Goal: Task Accomplishment & Management: Complete application form

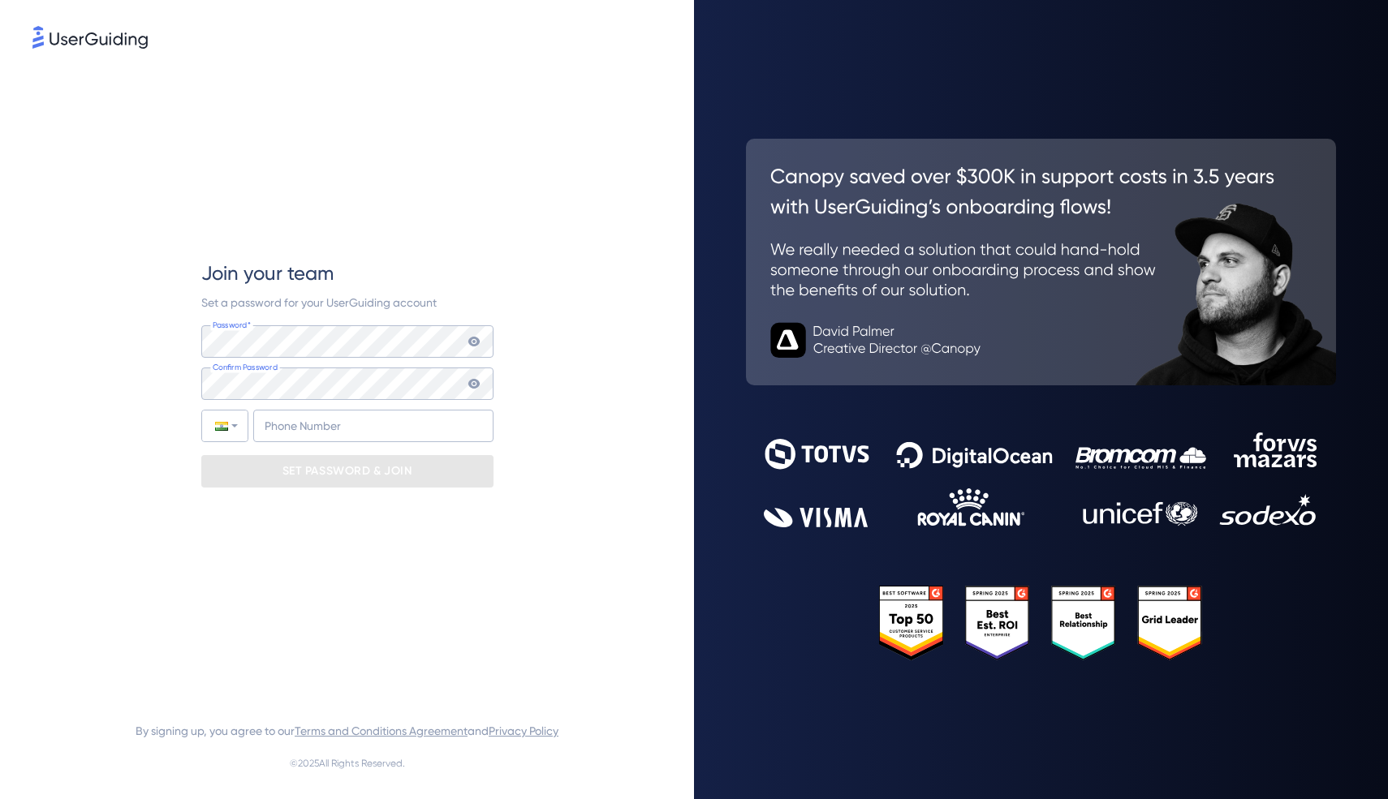
click at [328, 357] on div "Password* Your password must contain: At least 8 characters At least 3 of the f…" at bounding box center [347, 383] width 292 height 117
click at [385, 424] on input "+91" at bounding box center [373, 426] width 240 height 32
type input "+91 90452-25321"
click at [359, 470] on p "SET PASSWORD & JOIN" at bounding box center [347, 471] width 130 height 26
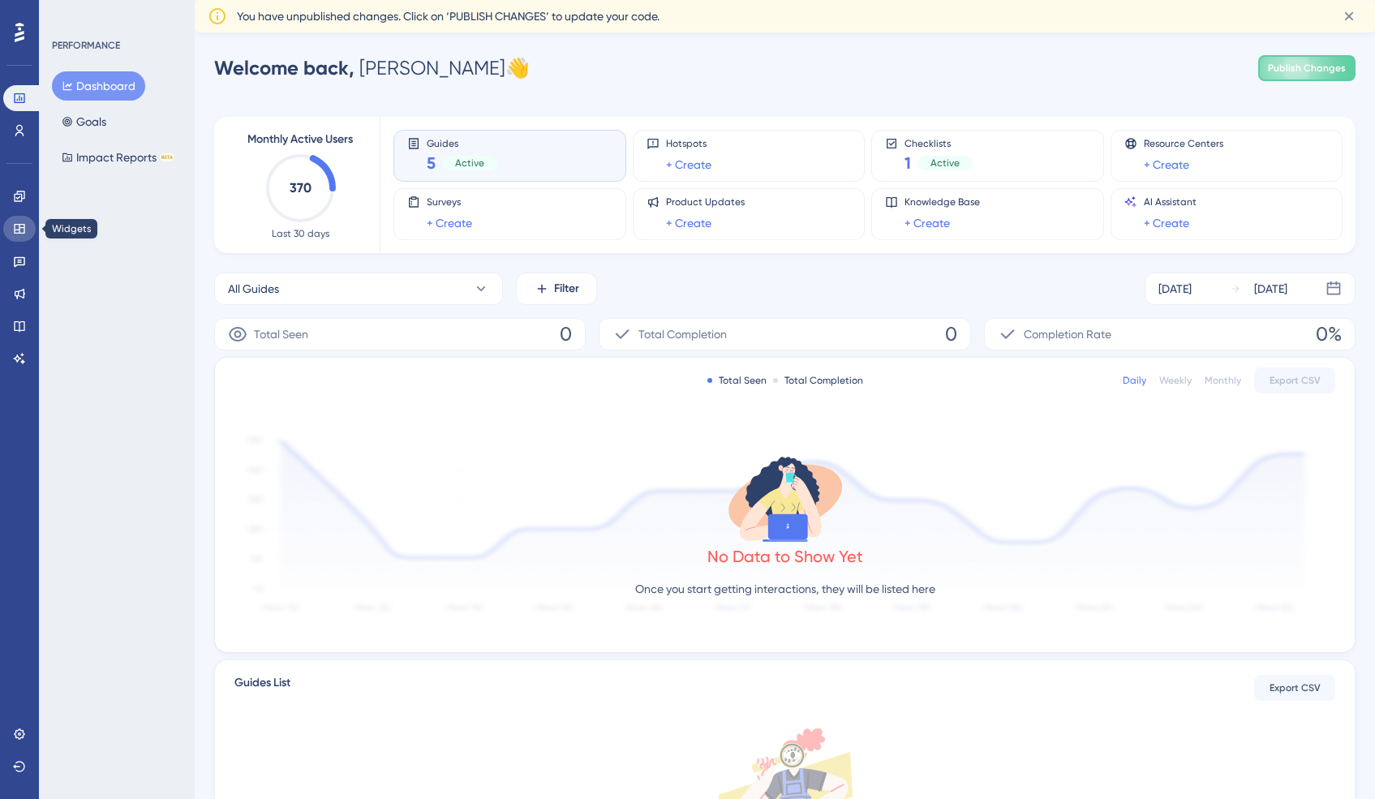
click at [19, 229] on icon at bounding box center [19, 229] width 11 height 10
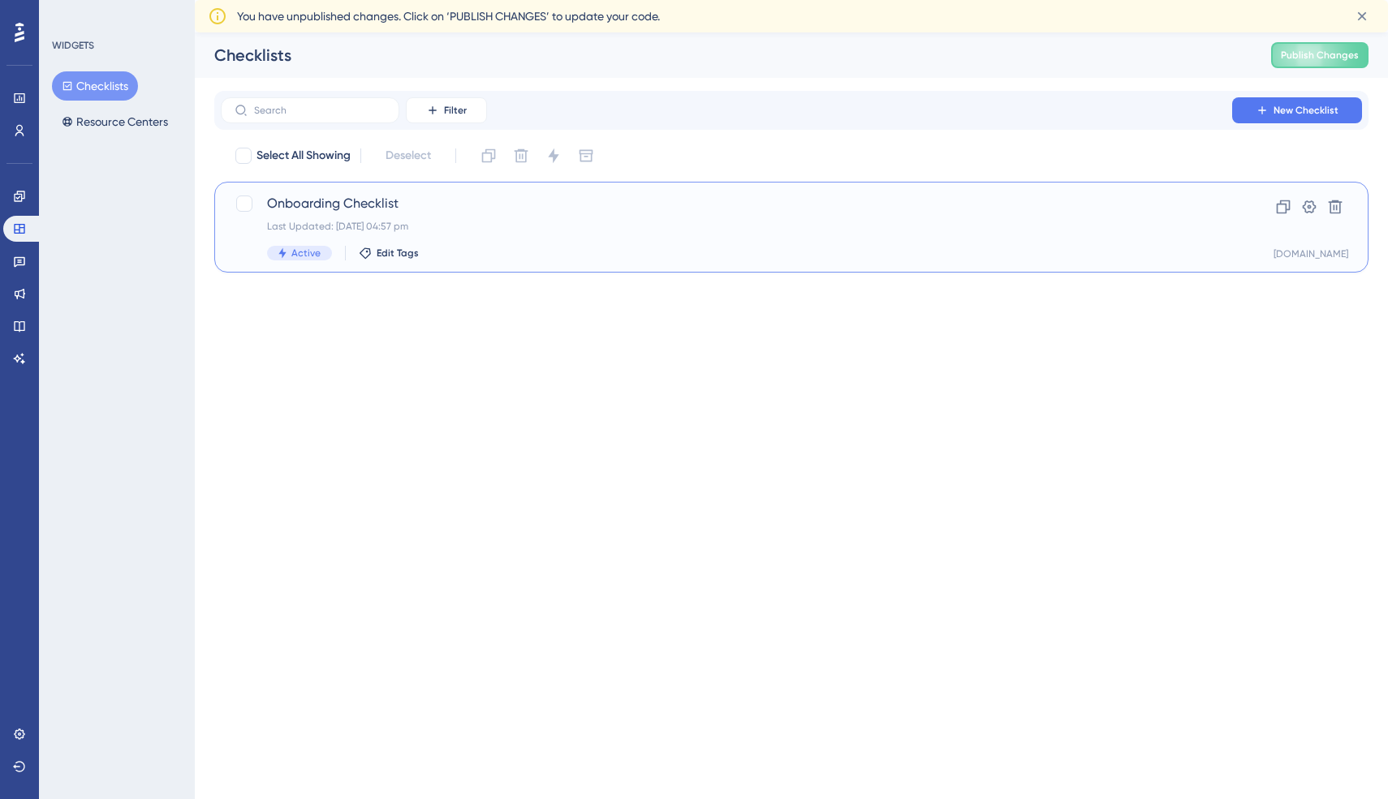
click at [301, 193] on div "Onboarding Checklist Last Updated: 21 Jun 2021 04:57 pm Active Edit Tags Clone …" at bounding box center [791, 227] width 1154 height 91
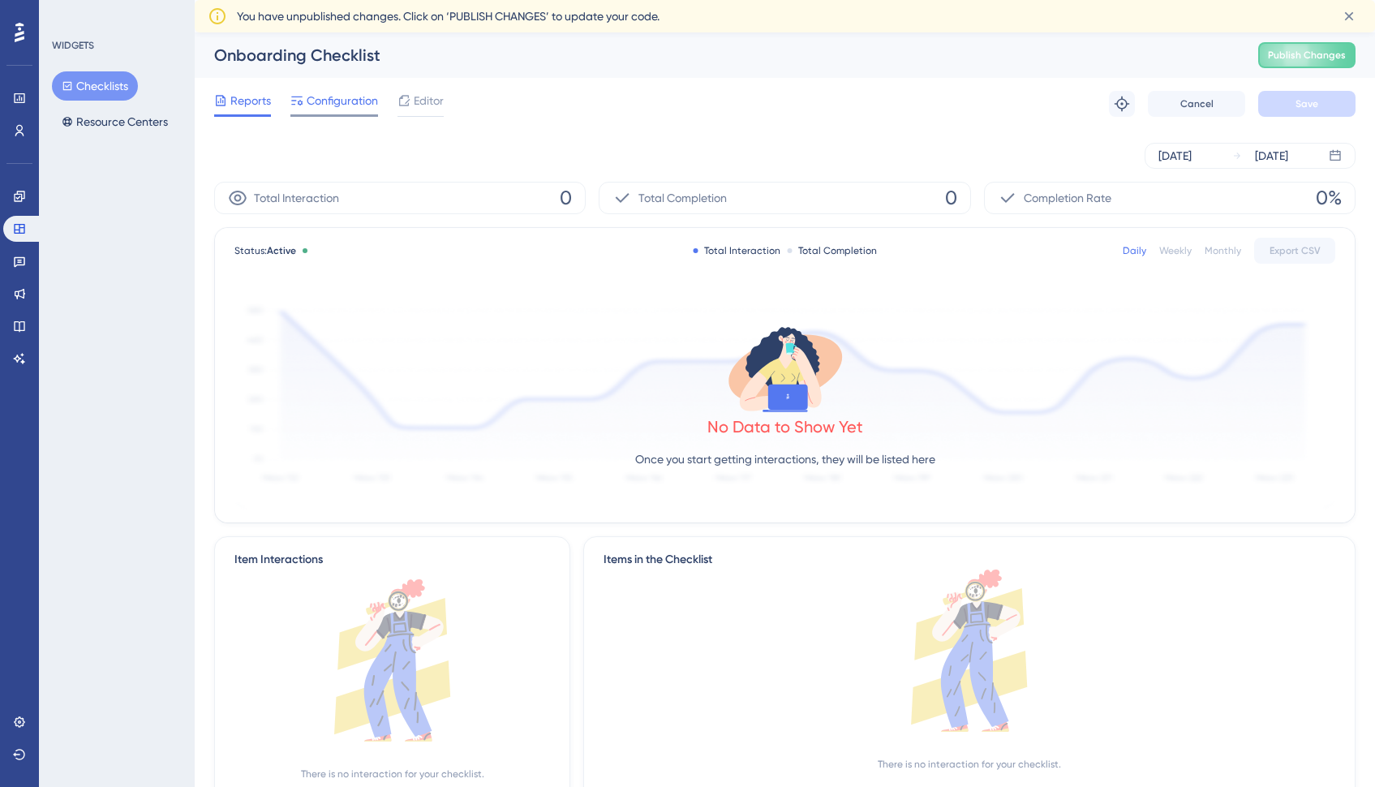
click at [355, 101] on span "Configuration" at bounding box center [342, 100] width 71 height 19
